Goal: Complete application form

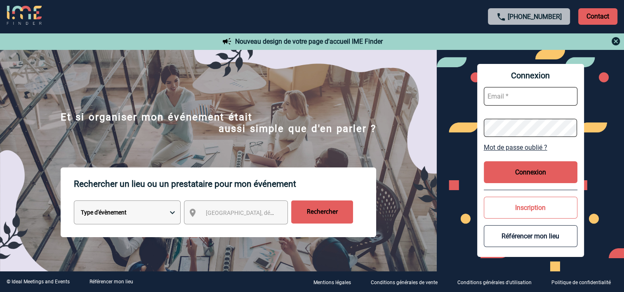
click at [504, 98] on input "text" at bounding box center [531, 96] width 94 height 19
type input "christelle.thiebaut@sanofi.com"
click at [532, 175] on button "Connexion" at bounding box center [531, 172] width 94 height 22
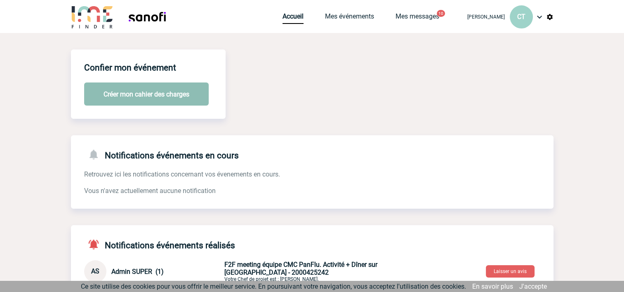
click at [130, 92] on button "Créer mon cahier des charges" at bounding box center [146, 94] width 125 height 23
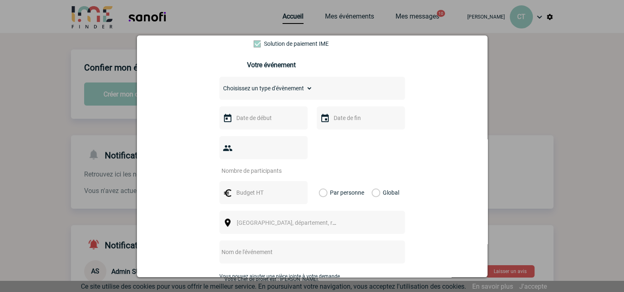
scroll to position [124, 0]
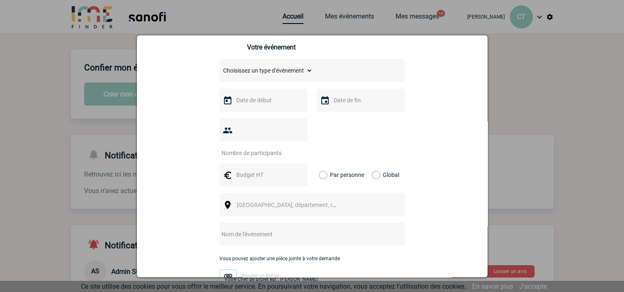
click at [307, 71] on select "Choisissez un type d'évènement Séminaire avec nuitée Séminaire sans nuitée Repa…" at bounding box center [266, 71] width 93 height 12
select select "4"
click at [220, 67] on select "Choisissez un type d'évènement Séminaire avec nuitée Séminaire sans nuitée Repa…" at bounding box center [266, 71] width 93 height 12
click at [274, 148] on input "number" at bounding box center [259, 153] width 78 height 11
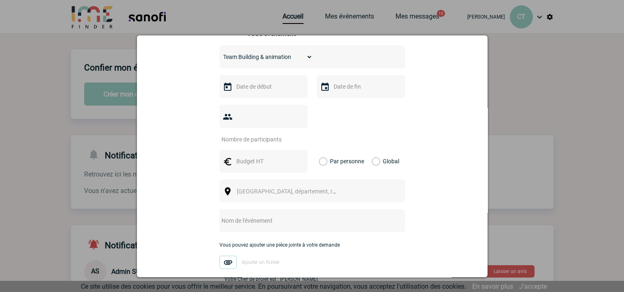
scroll to position [55, 0]
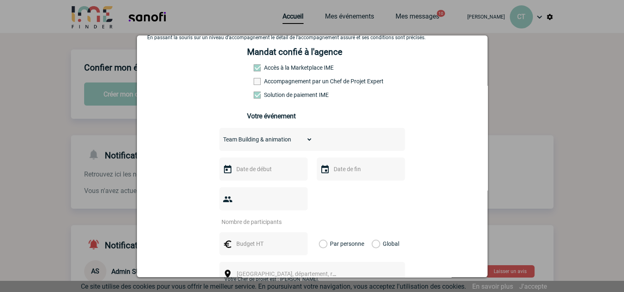
click at [255, 173] on input "text" at bounding box center [262, 169] width 57 height 11
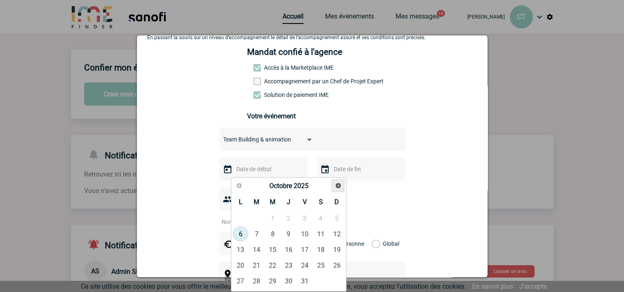
click at [337, 185] on span "Suivant" at bounding box center [338, 185] width 7 height 7
click at [258, 265] on link "18" at bounding box center [256, 265] width 15 height 15
type input "[DATE]"
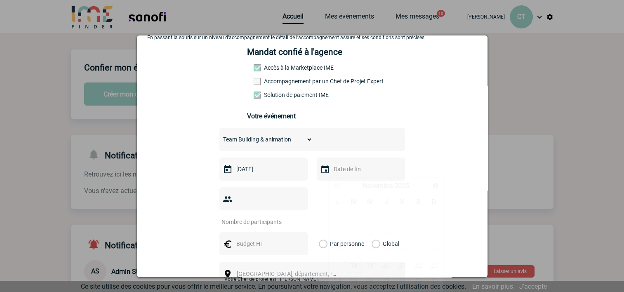
click at [355, 173] on input "text" at bounding box center [360, 169] width 57 height 11
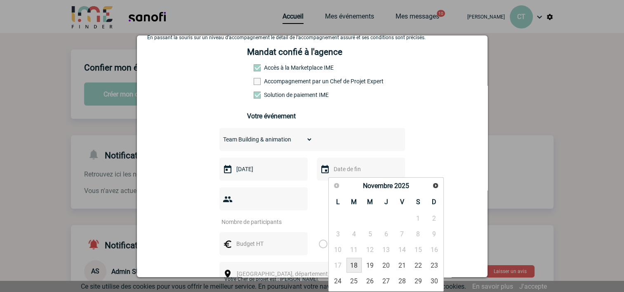
click at [354, 262] on link "18" at bounding box center [354, 265] width 15 height 15
type input "[DATE]"
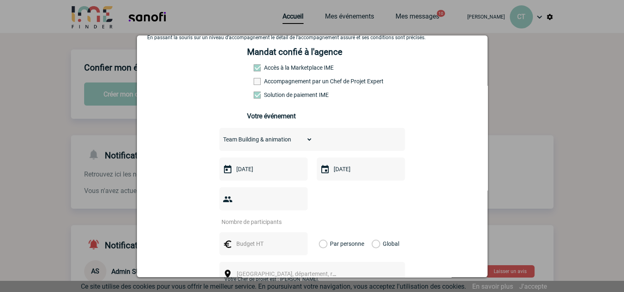
click at [265, 217] on input "number" at bounding box center [259, 222] width 78 height 11
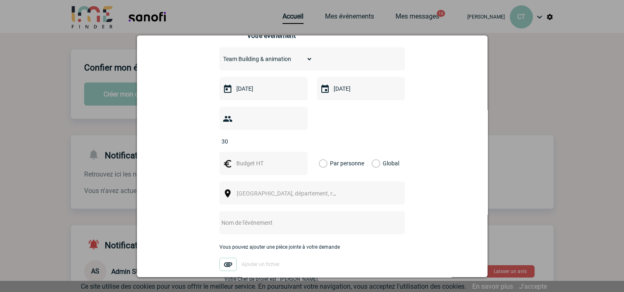
scroll to position [137, 0]
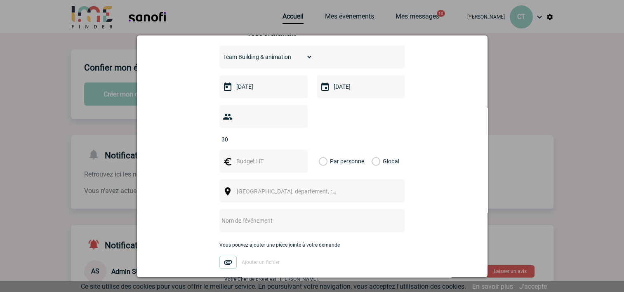
type input "30"
click at [265, 156] on input "text" at bounding box center [262, 161] width 57 height 11
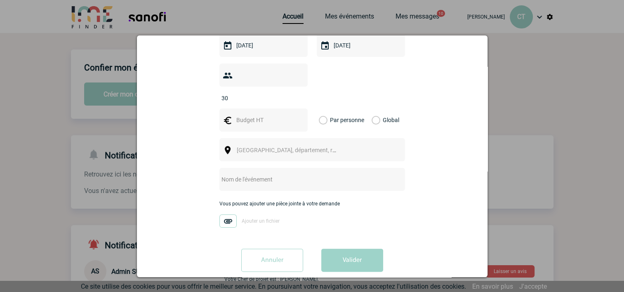
click at [165, 182] on div "Vous nous confiez la gestion de votre projet, nous vous remercions de préciser …" at bounding box center [312, 90] width 330 height 376
click at [265, 147] on span "[GEOGRAPHIC_DATA], département, région..." at bounding box center [294, 150] width 115 height 7
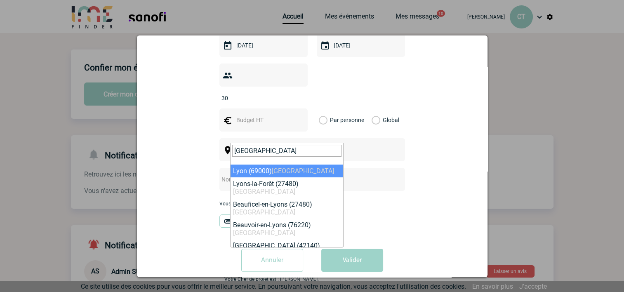
type input "[GEOGRAPHIC_DATA]"
select select "36544"
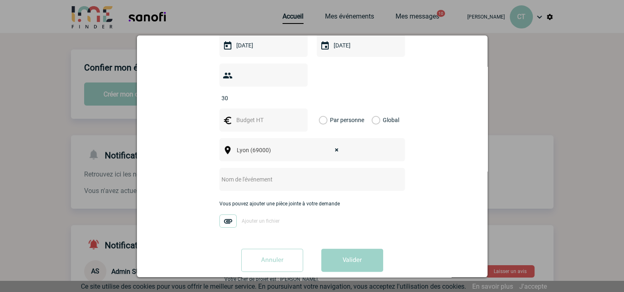
click at [225, 174] on input "text" at bounding box center [302, 179] width 164 height 11
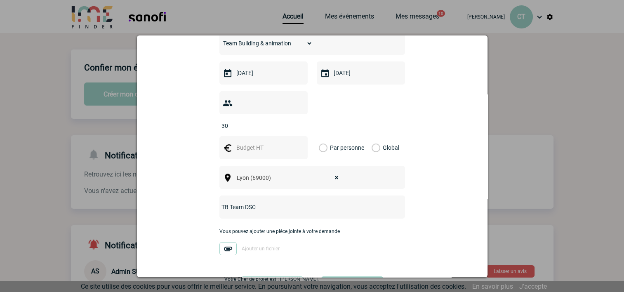
scroll to position [137, 0]
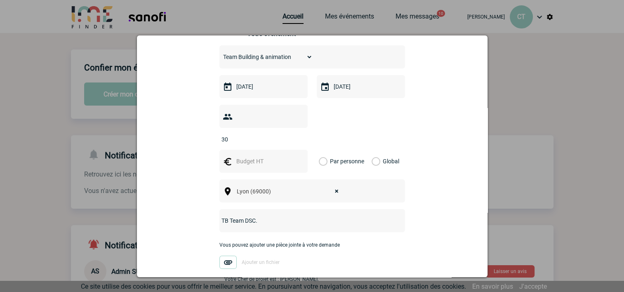
type input "TB Team DSC."
click at [252, 156] on input "text" at bounding box center [262, 161] width 57 height 11
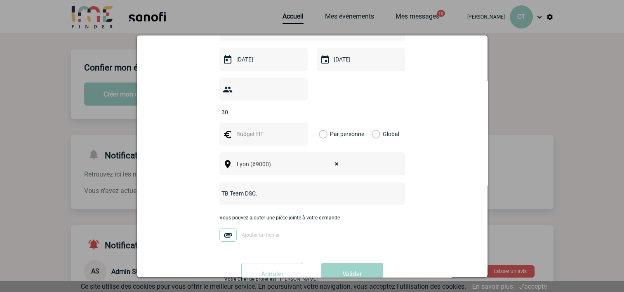
scroll to position [179, 0]
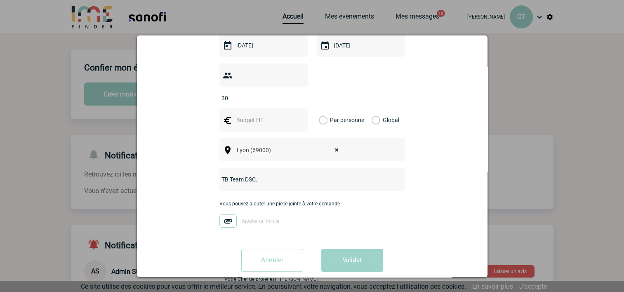
click at [372, 109] on label "Global" at bounding box center [374, 120] width 5 height 23
click at [0, 0] on input "Global" at bounding box center [0, 0] width 0 height 0
click at [249, 115] on input "text" at bounding box center [262, 120] width 57 height 11
type input "1000"
click at [337, 249] on button "Valider" at bounding box center [352, 260] width 62 height 23
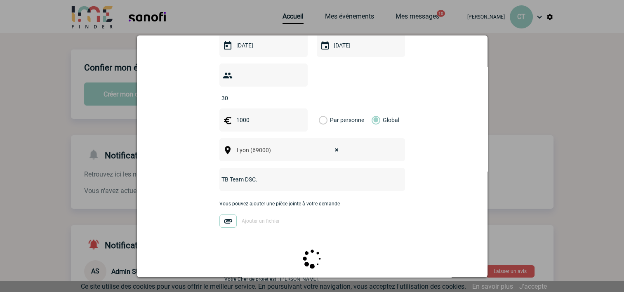
scroll to position [0, 0]
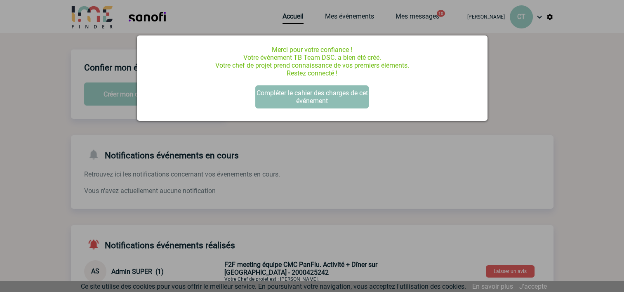
click at [319, 100] on button "Compléter le cahier des charges de cet événement" at bounding box center [311, 96] width 113 height 23
